Goal: Transaction & Acquisition: Purchase product/service

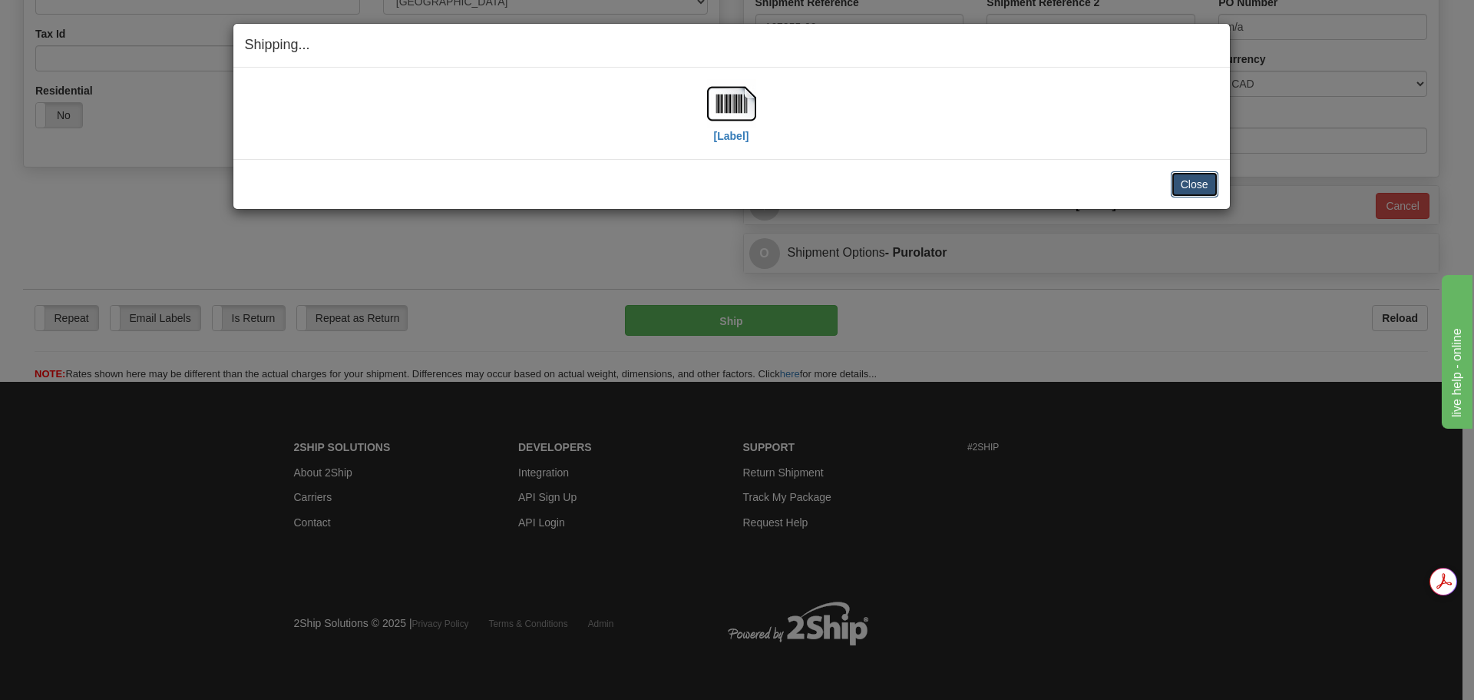
click at [1190, 190] on button "Close" at bounding box center [1195, 184] width 48 height 26
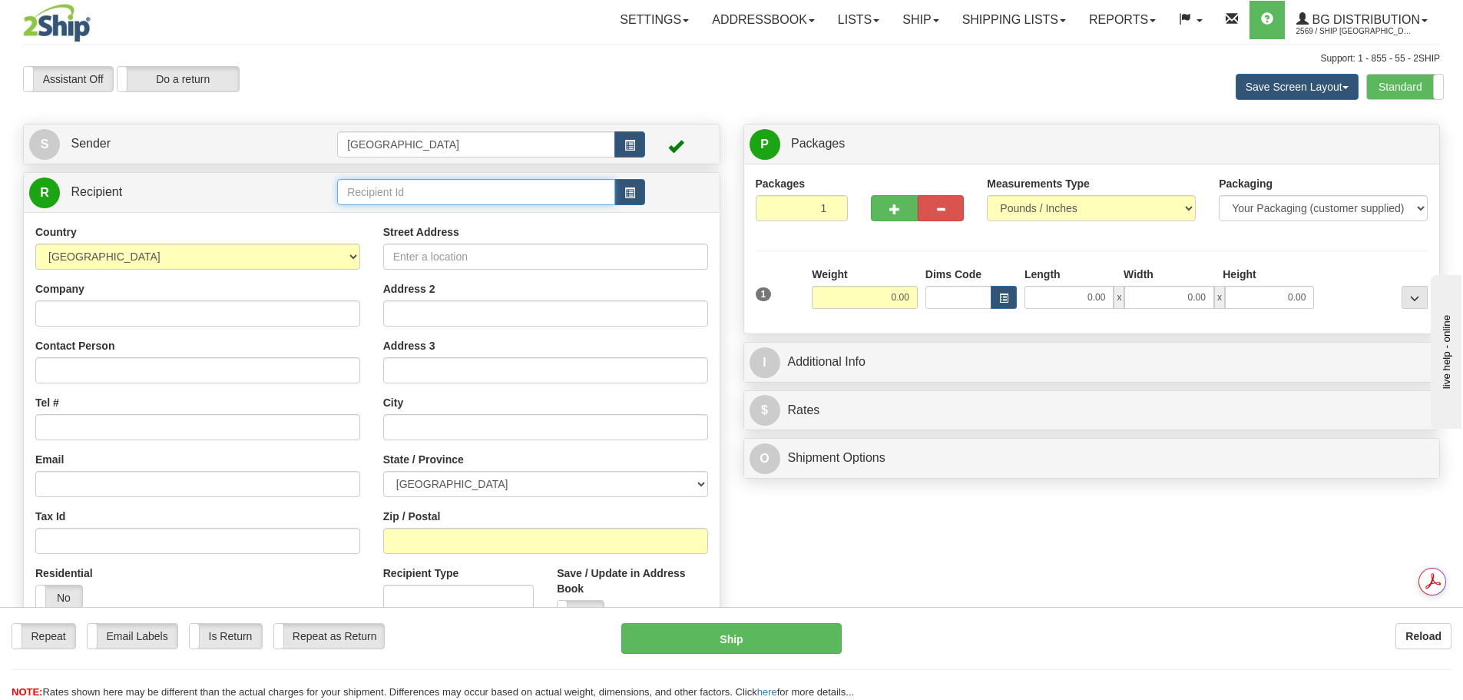
click at [465, 192] on input "text" at bounding box center [476, 192] width 278 height 26
click at [438, 213] on div "60003" at bounding box center [473, 215] width 263 height 17
type input "60003"
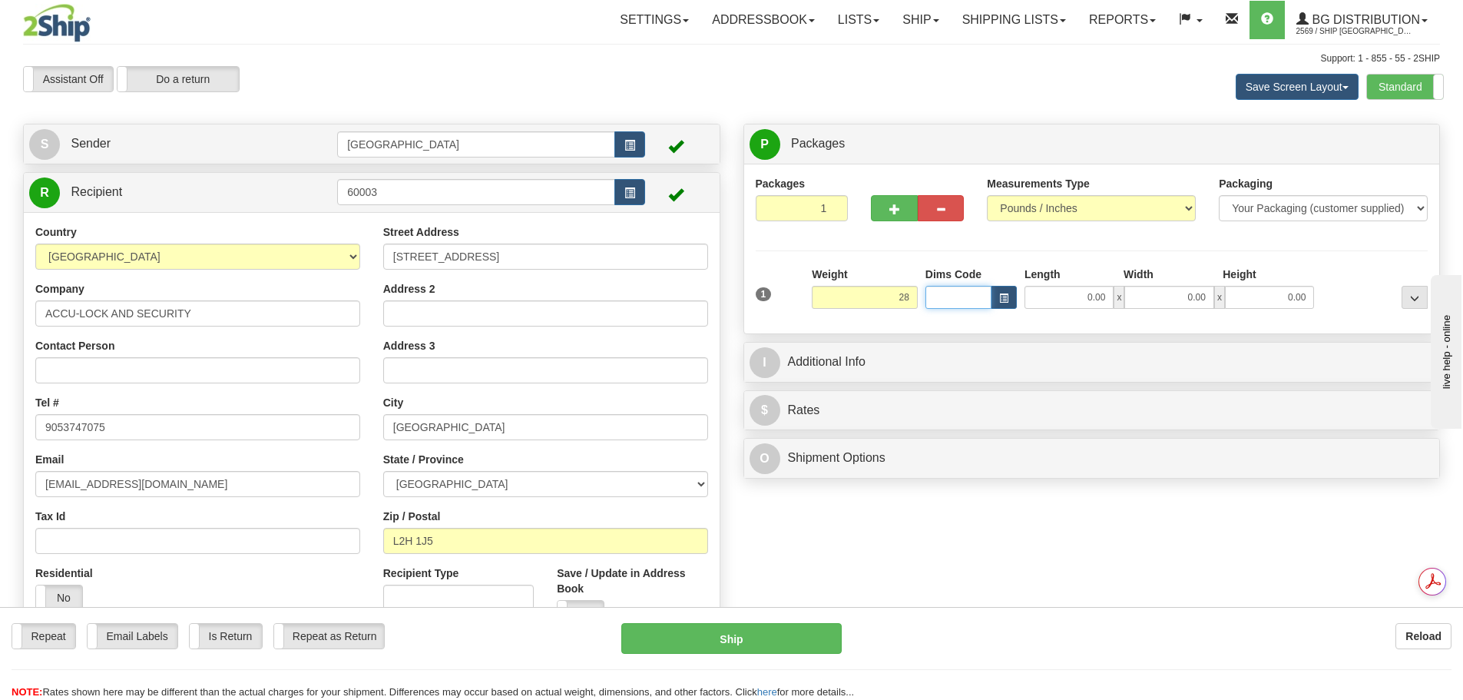
type input "28.00"
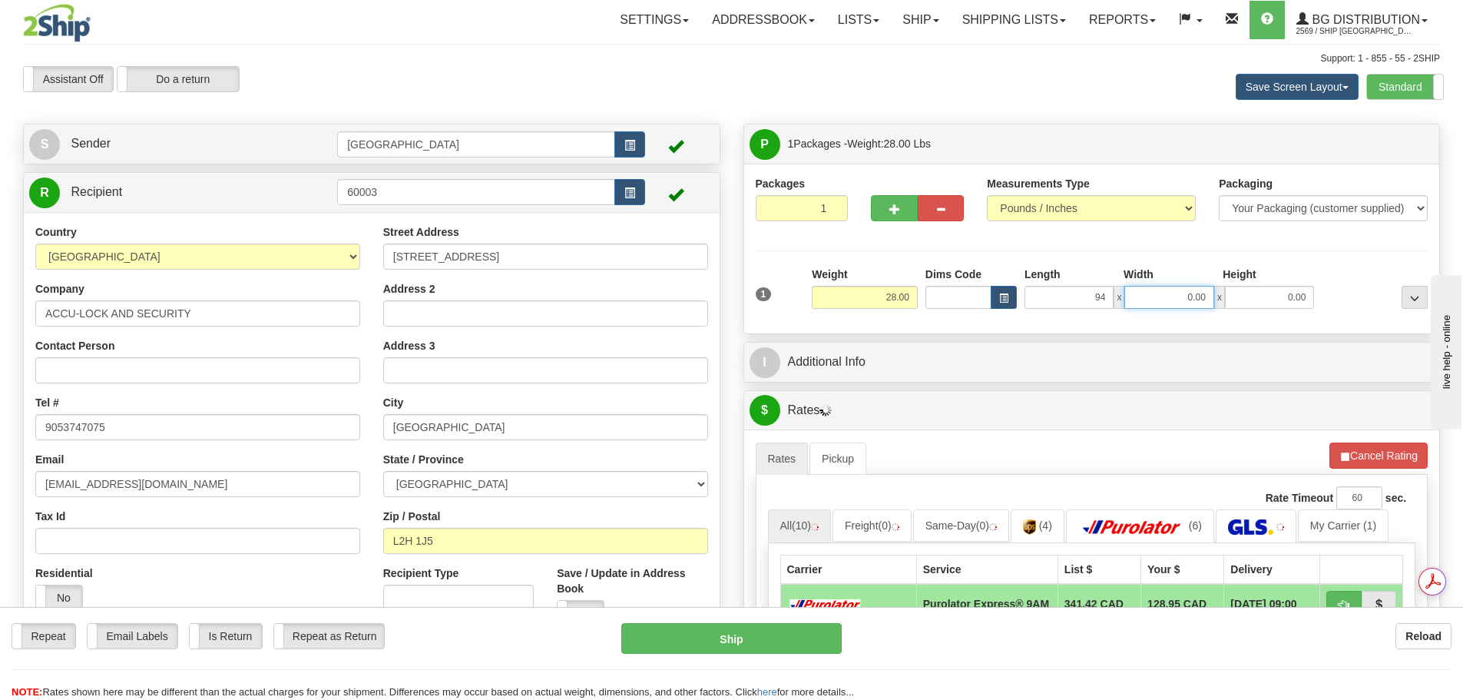
type input "94.00"
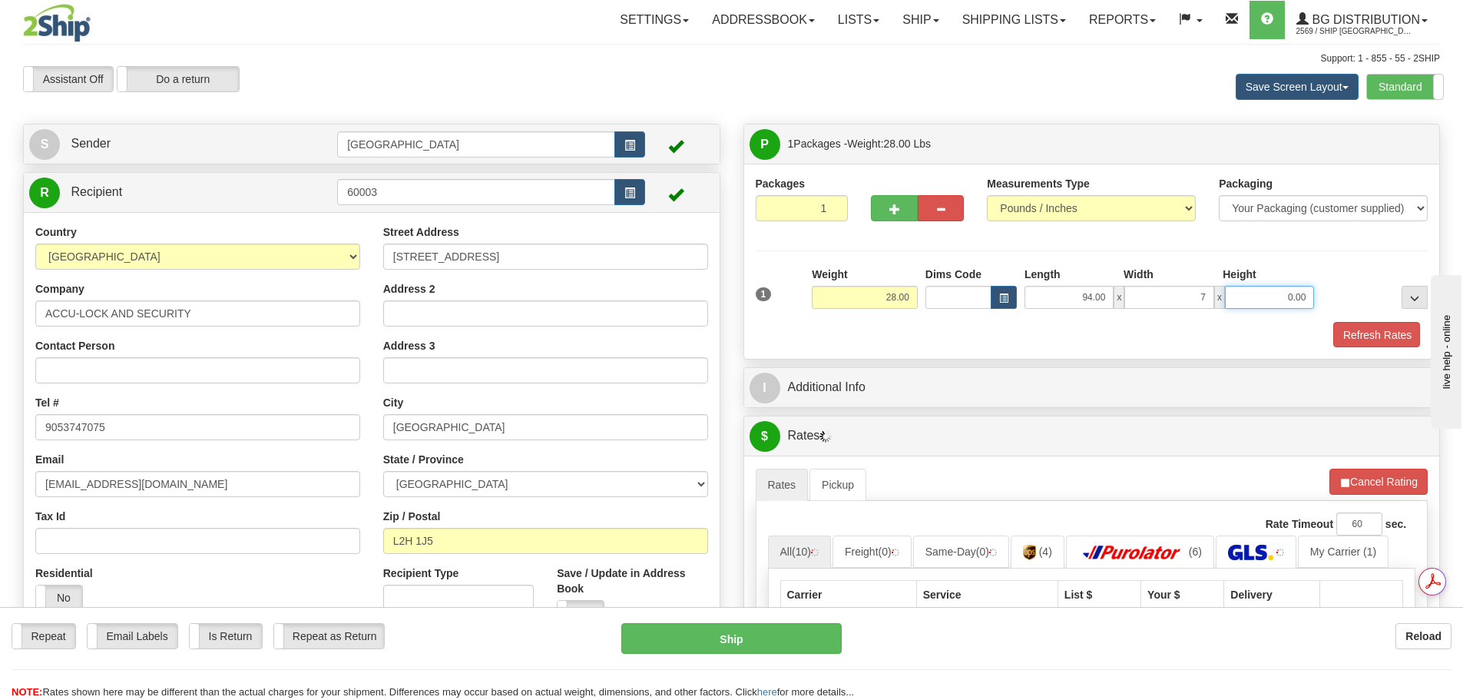
type input "7.00"
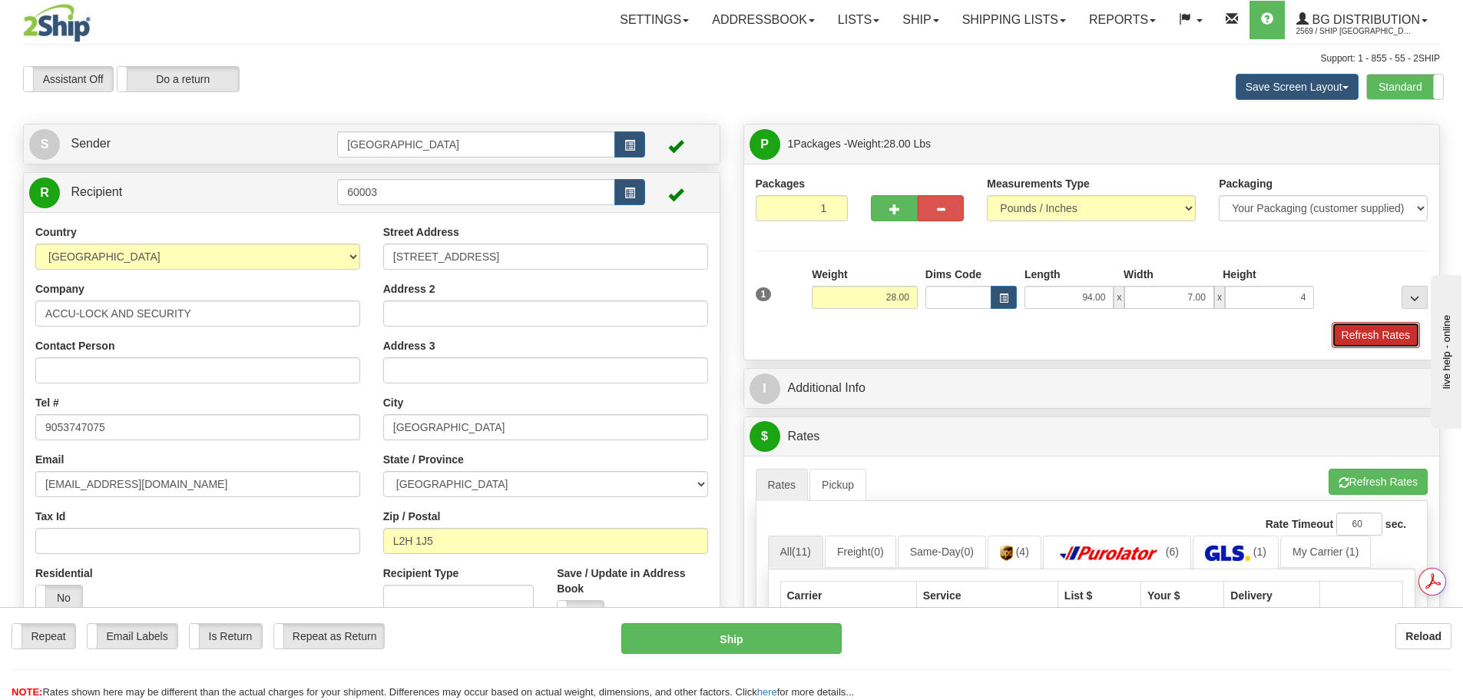
type input "4.00"
click at [1389, 326] on button "Refresh Rates" at bounding box center [1375, 335] width 88 height 26
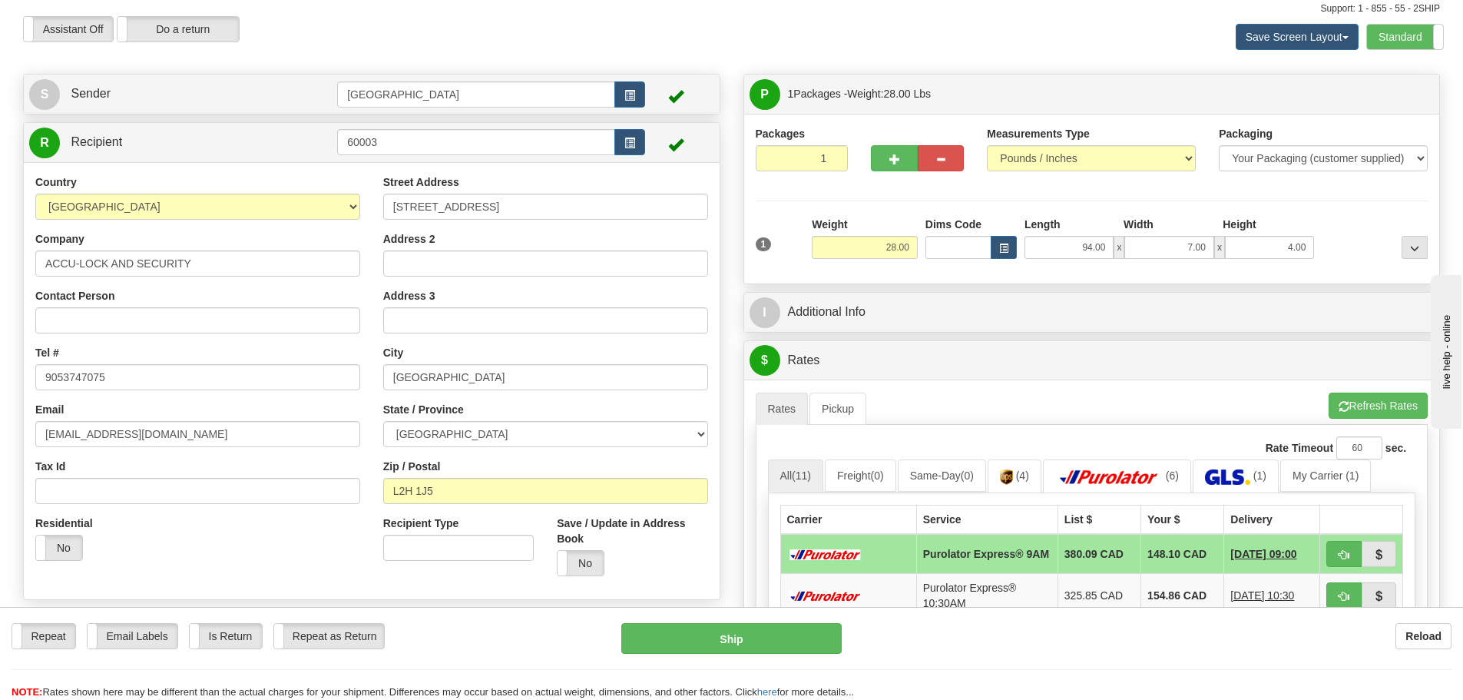
scroll to position [77, 0]
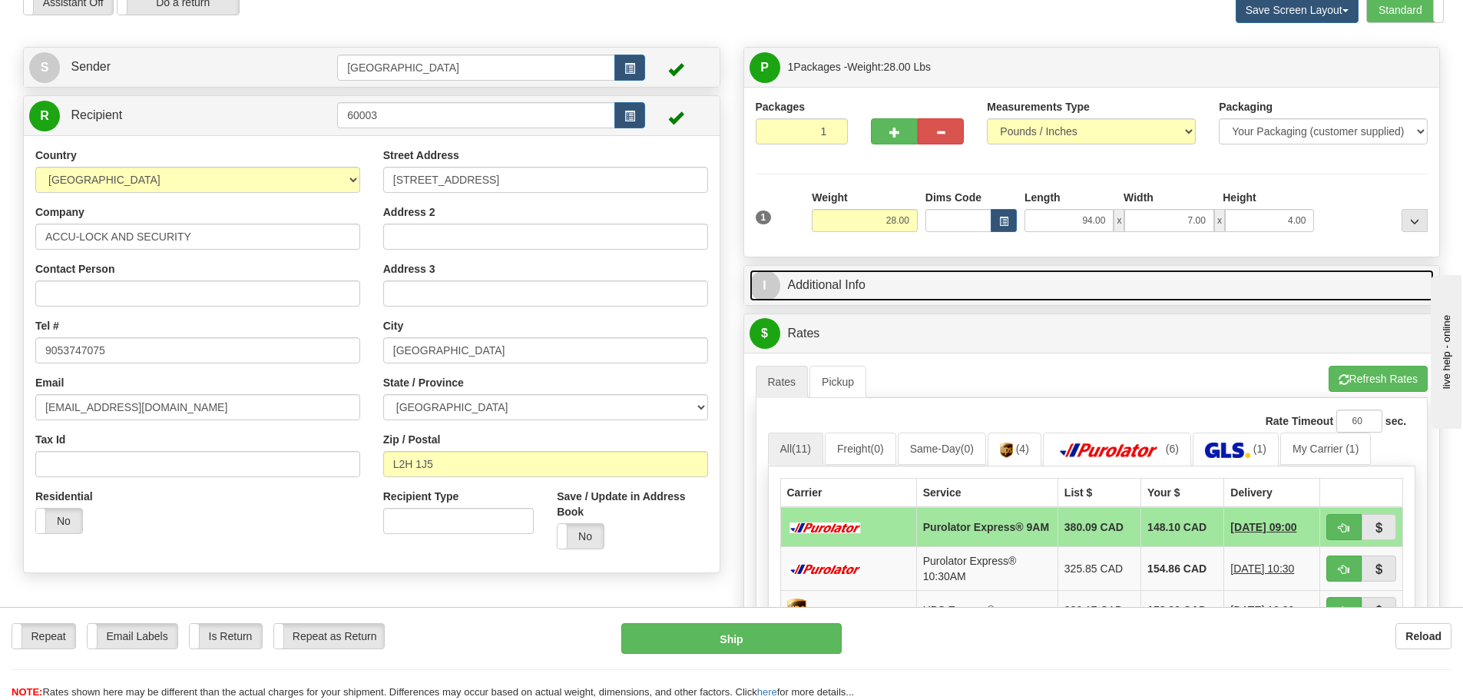
click at [1020, 276] on link "I Additional Info" at bounding box center [1091, 285] width 685 height 31
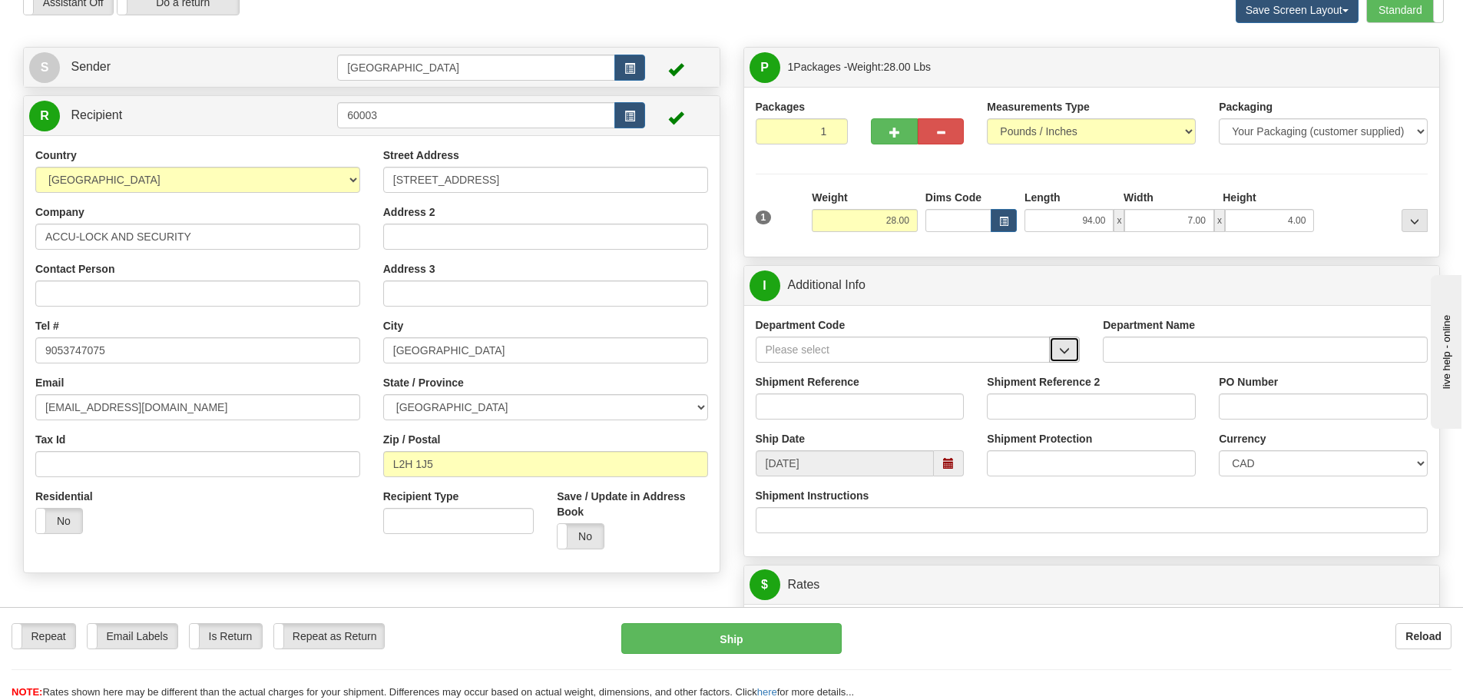
click at [1068, 346] on span "button" at bounding box center [1064, 351] width 11 height 10
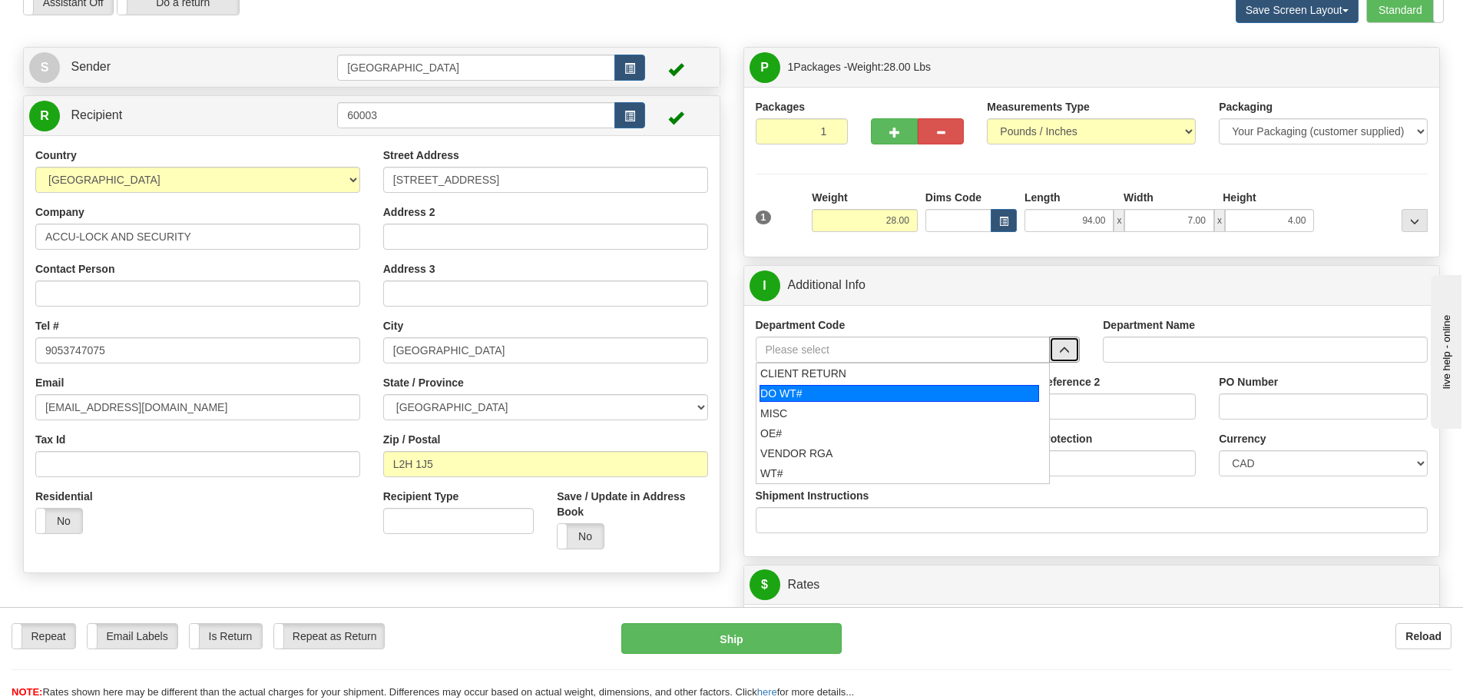
click at [898, 395] on div "DO WT#" at bounding box center [898, 393] width 279 height 17
type input "DO WT#"
type input "DIRECT ORDERS"
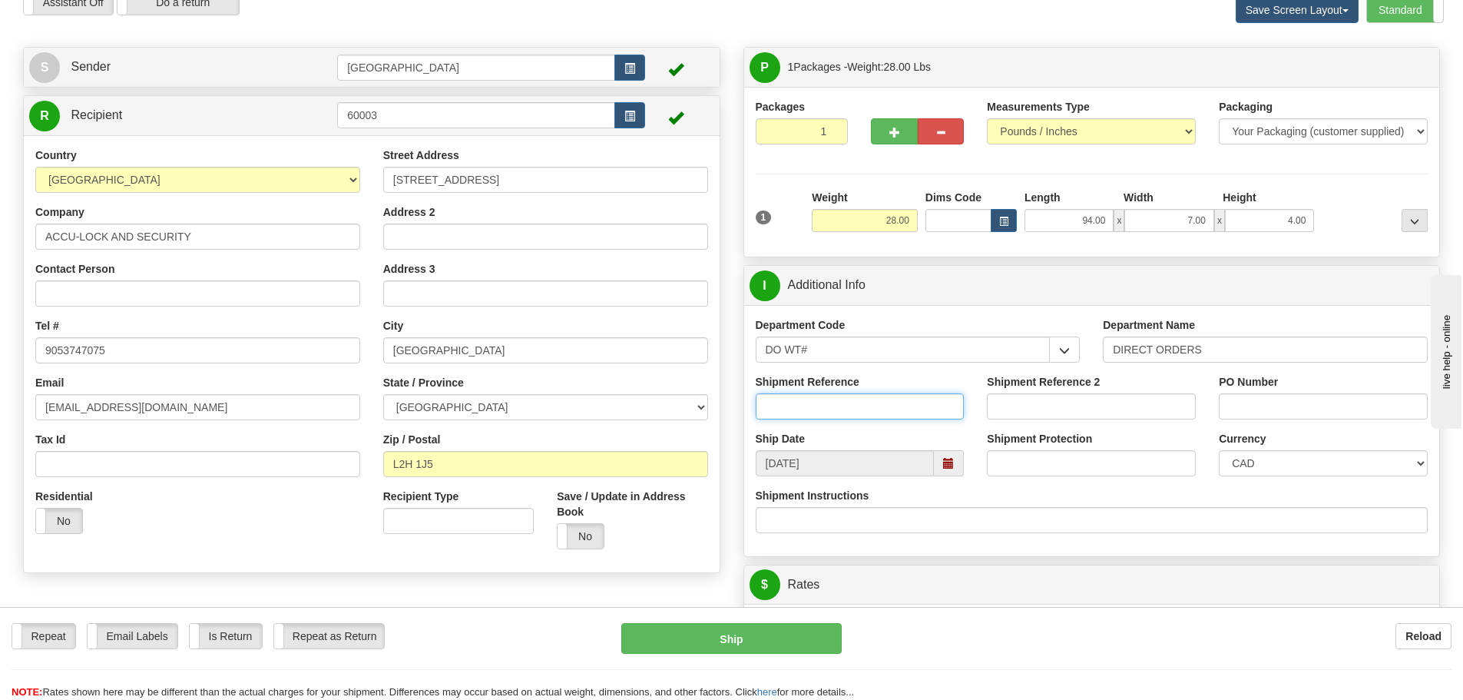
click at [849, 399] on input "Shipment Reference" at bounding box center [860, 406] width 209 height 26
type input "167333-00"
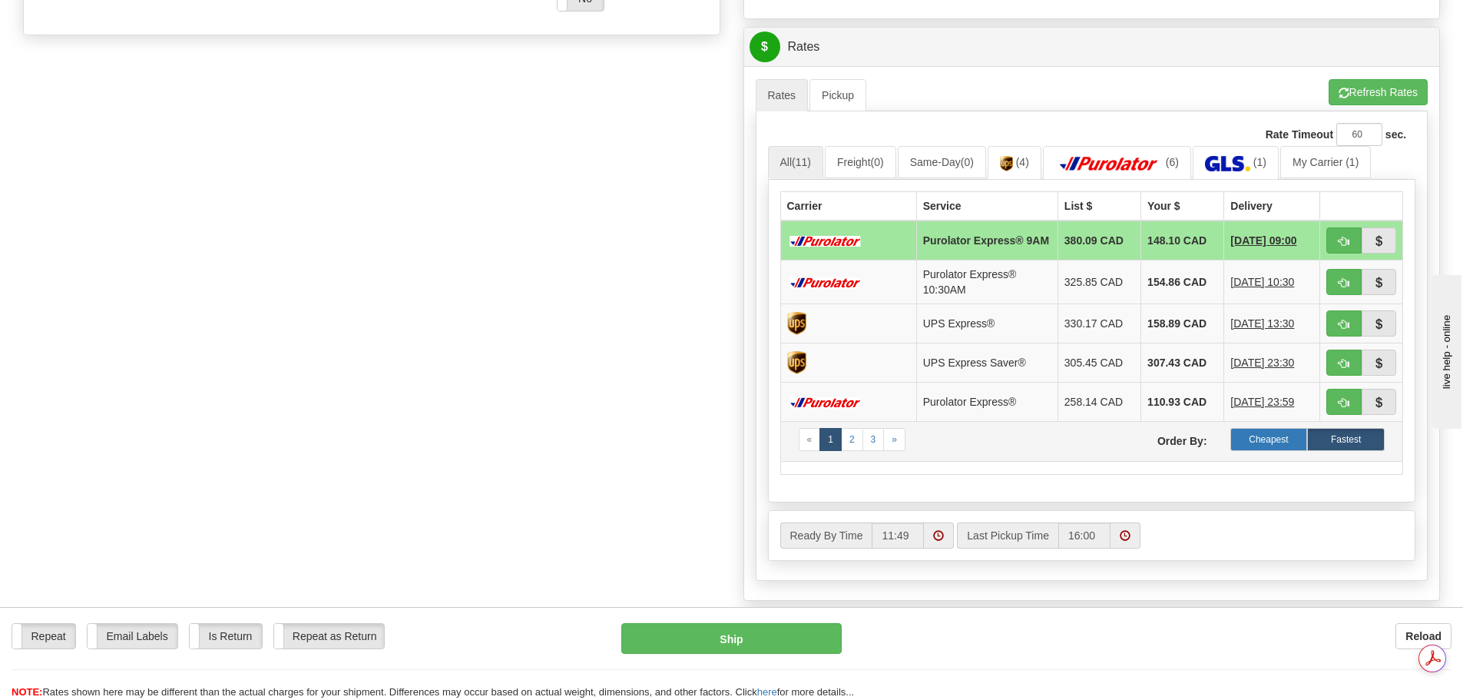
scroll to position [0, 0]
type input "26341"
click at [1285, 445] on label "Cheapest" at bounding box center [1269, 439] width 78 height 23
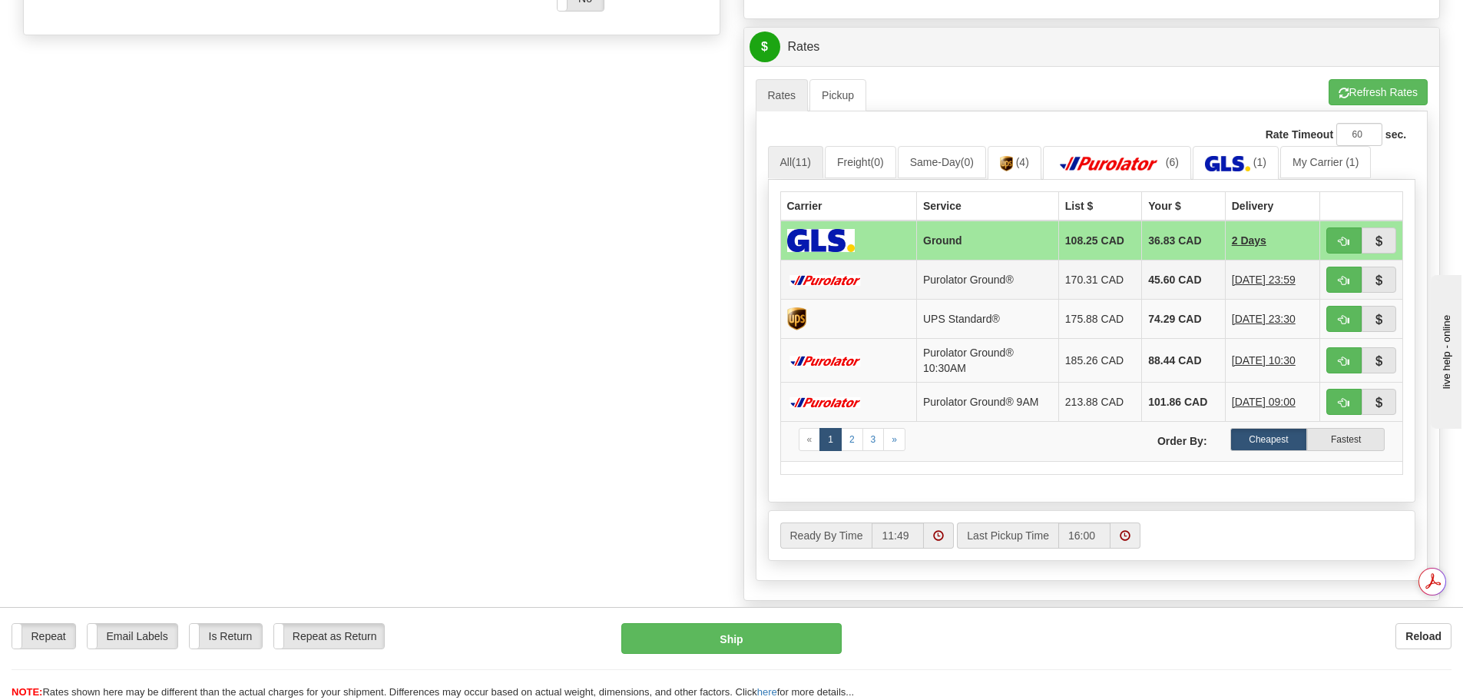
click at [1158, 264] on td "45.60 CAD" at bounding box center [1183, 279] width 83 height 39
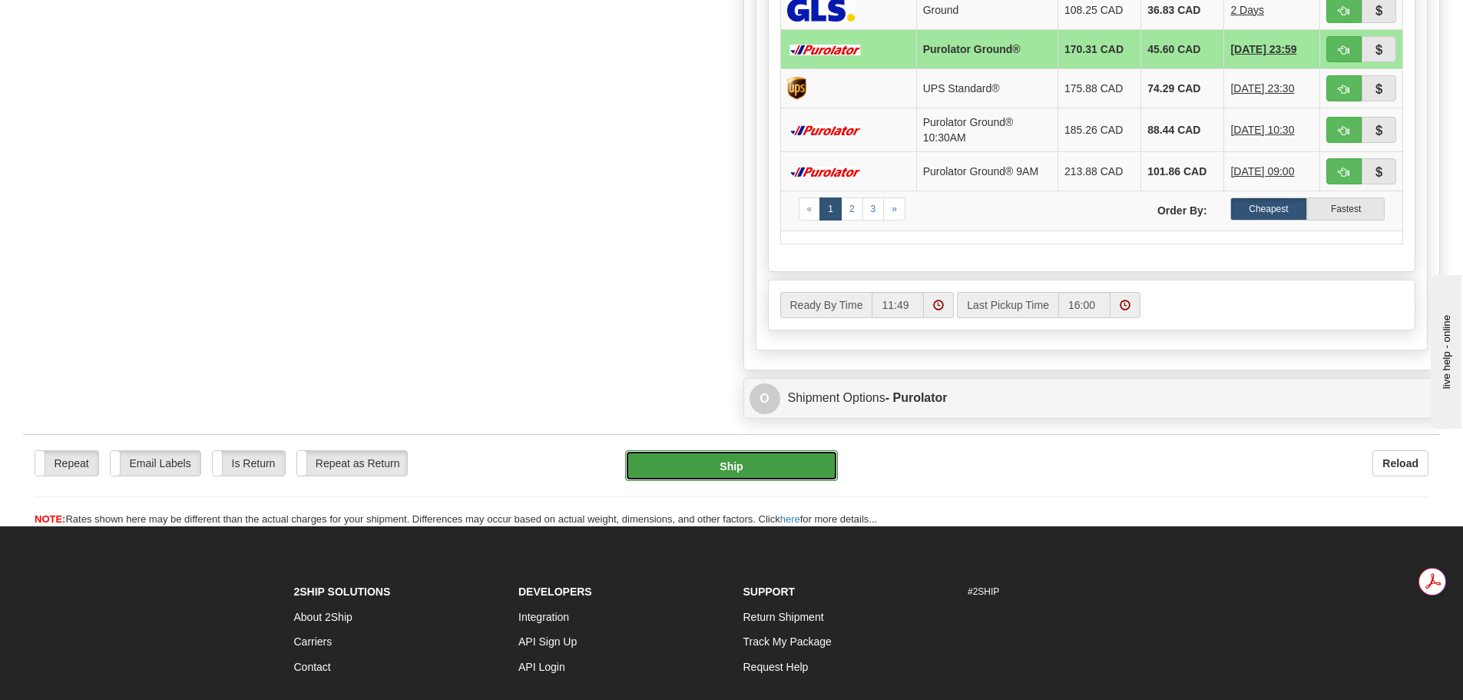
click at [738, 475] on button "Ship" at bounding box center [731, 465] width 213 height 31
type input "260"
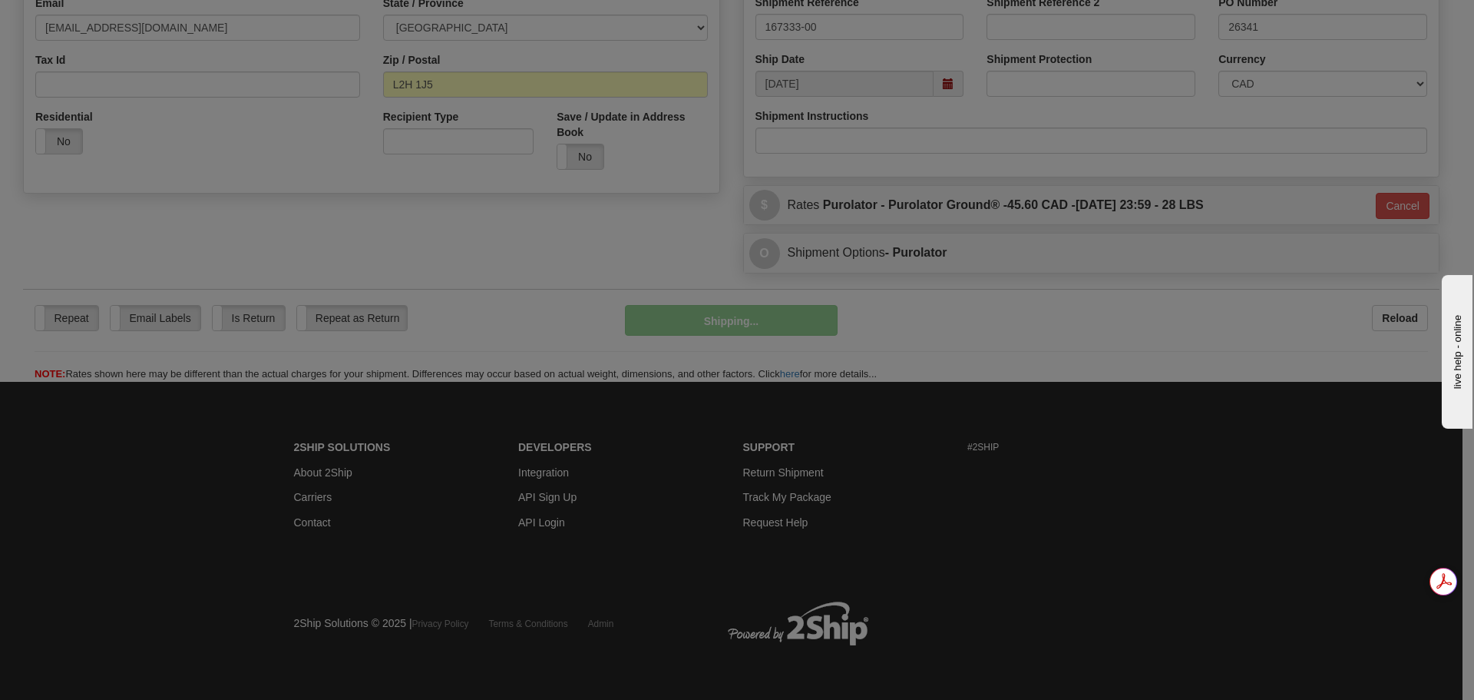
scroll to position [457, 0]
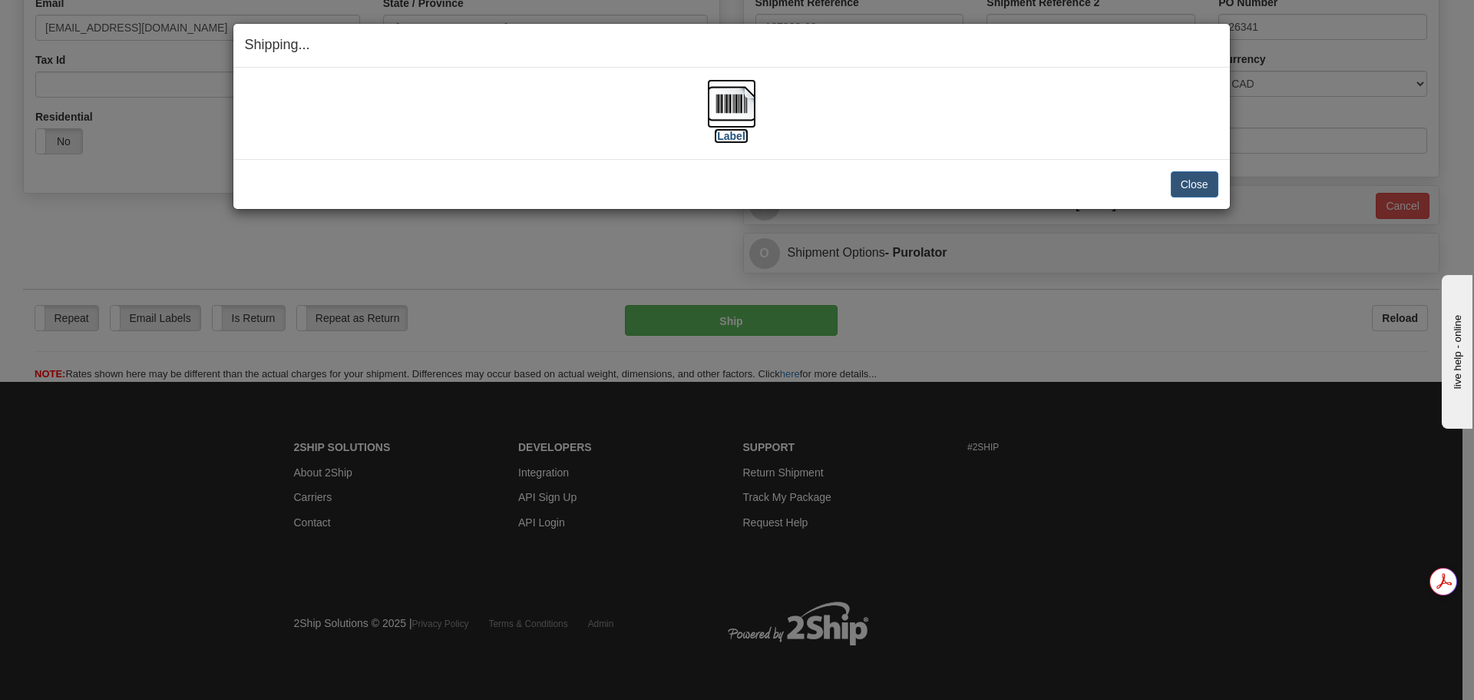
click at [746, 98] on img at bounding box center [731, 103] width 49 height 49
